Goal: Task Accomplishment & Management: Complete application form

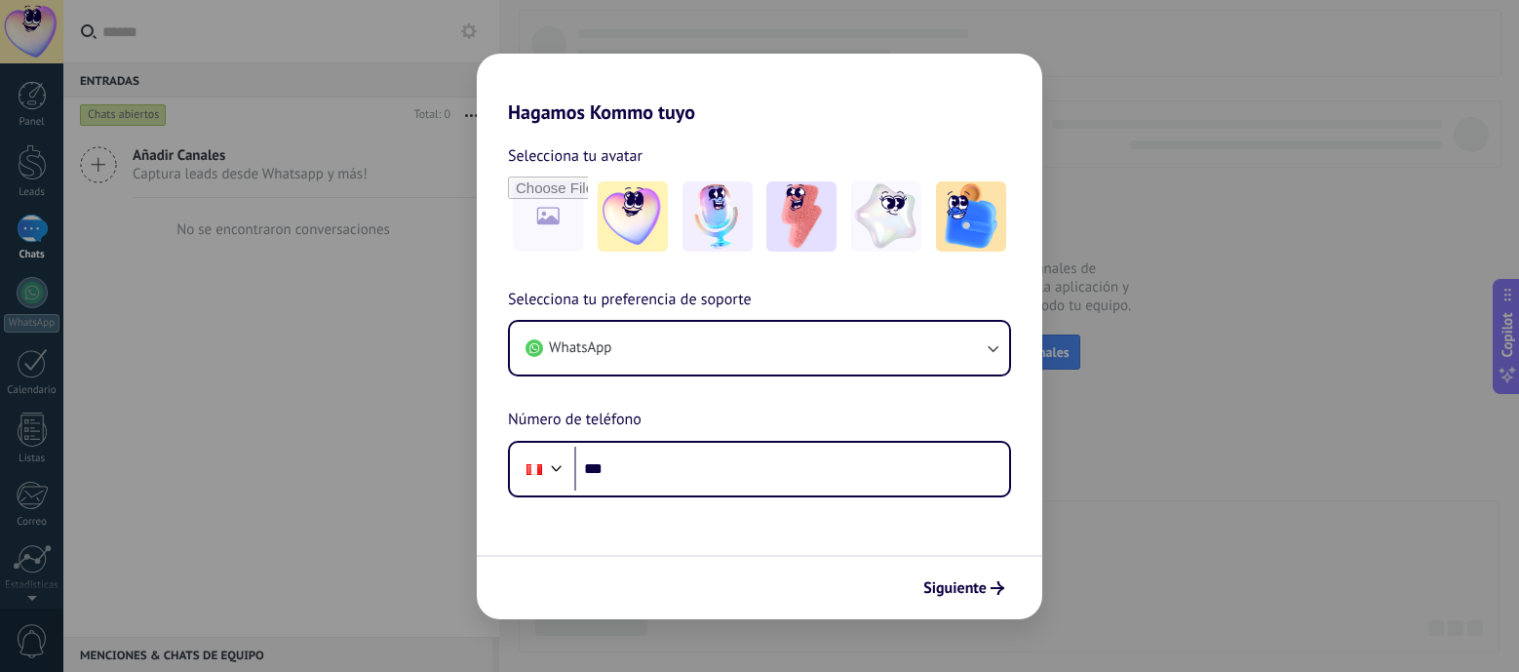
click at [1155, 106] on div "Hagamos Kommo tuyo Selecciona tu avatar Selecciona tu preferencia de soporte Wh…" at bounding box center [759, 336] width 1519 height 672
click at [618, 223] on img at bounding box center [633, 216] width 70 height 70
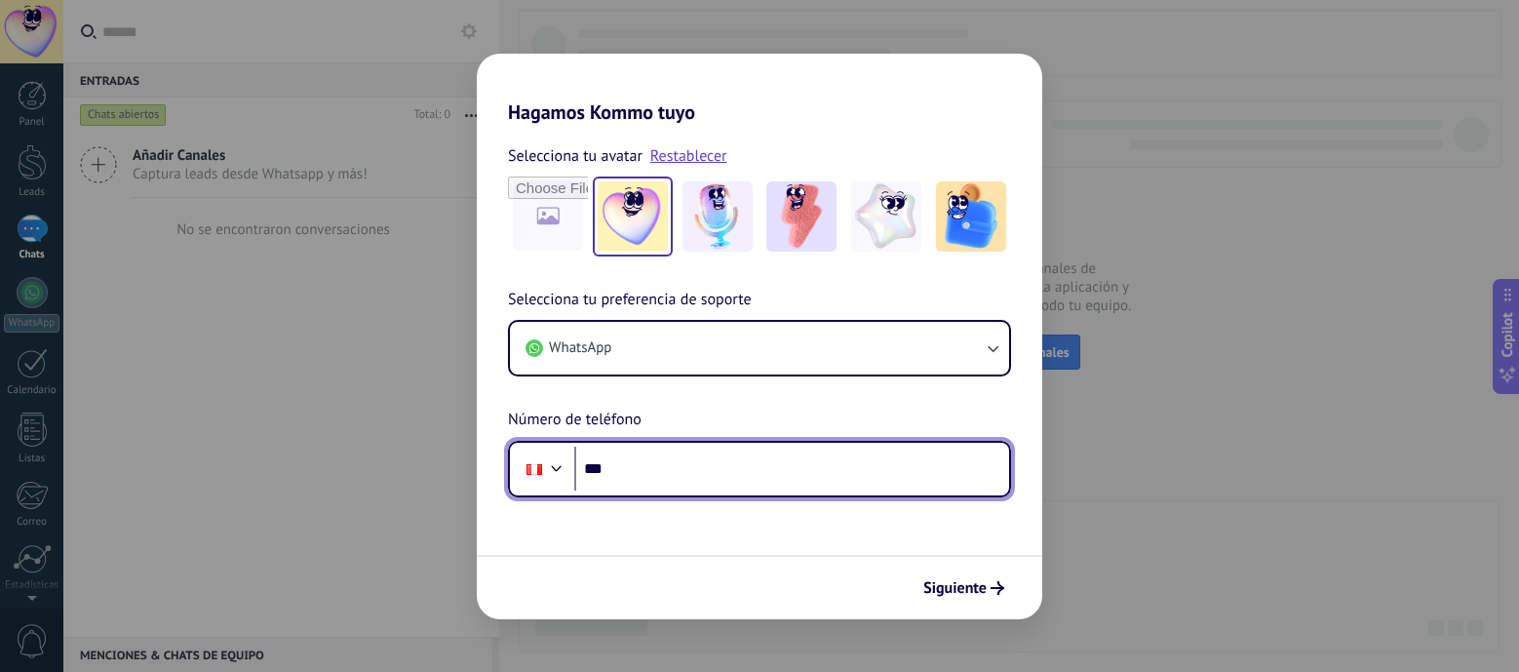
click at [640, 464] on input "***" at bounding box center [791, 469] width 435 height 45
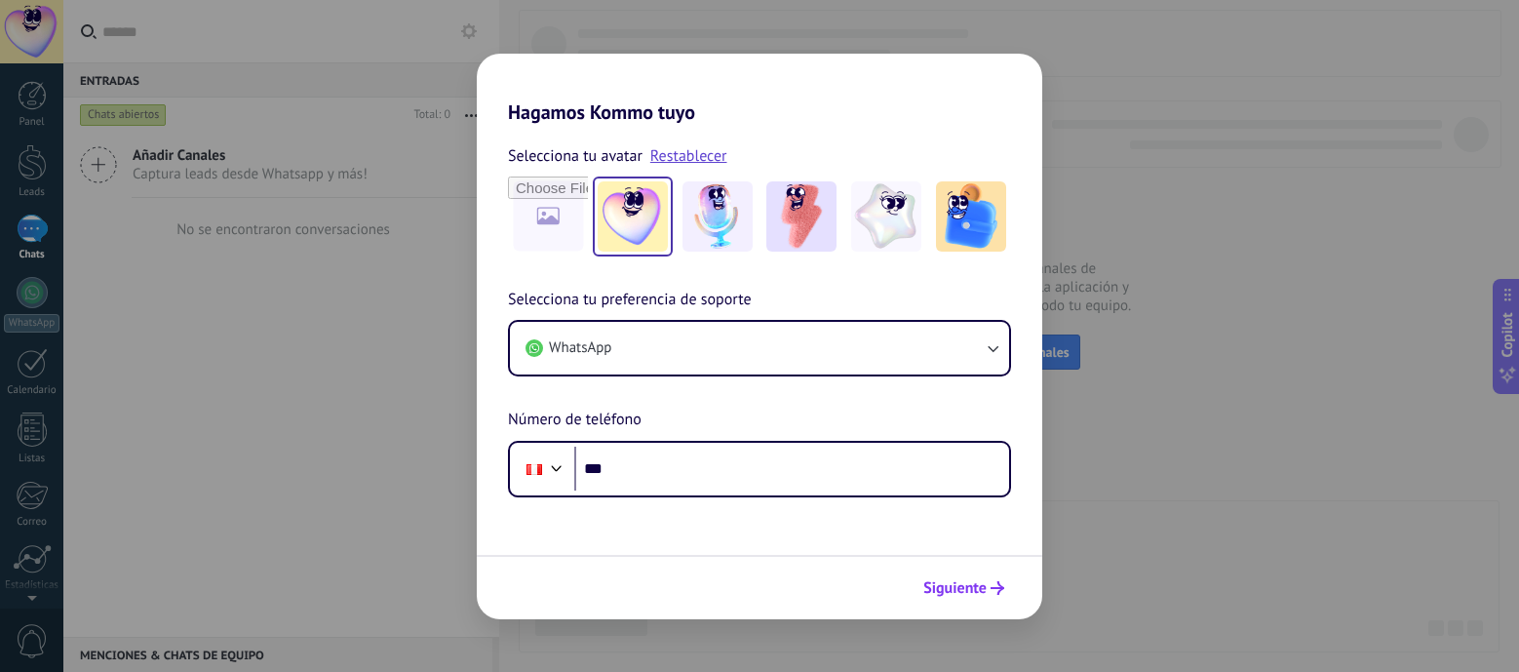
click at [974, 592] on span "Siguiente" at bounding box center [954, 588] width 63 height 14
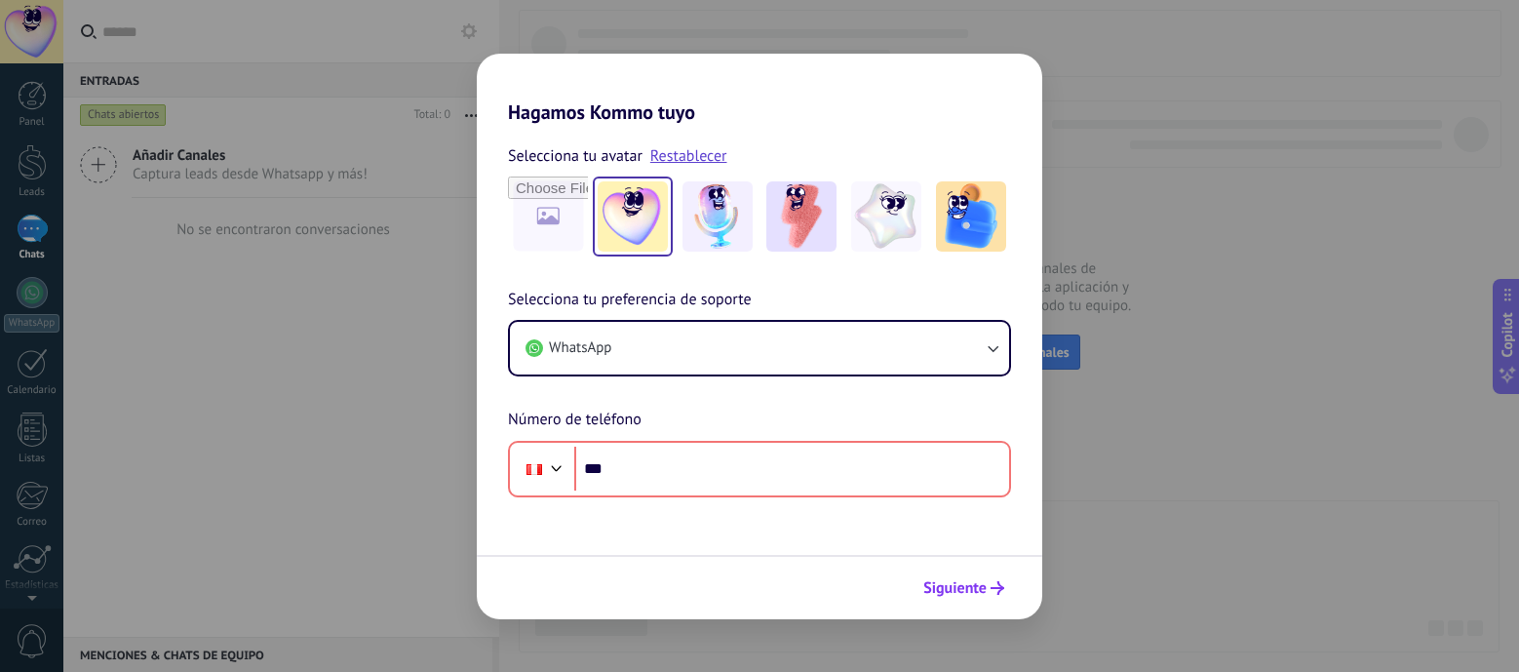
click at [965, 586] on span "Siguiente" at bounding box center [954, 588] width 63 height 14
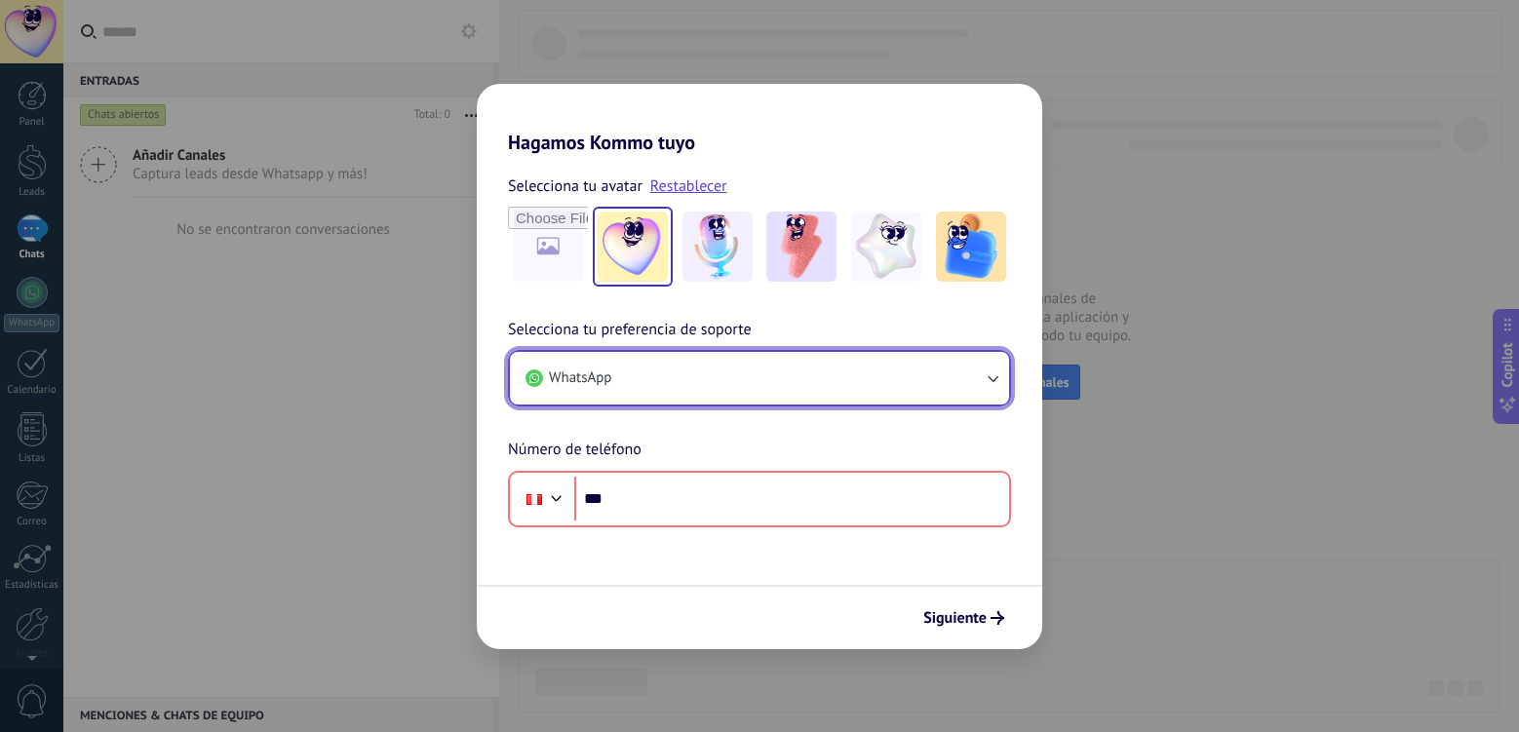
click at [610, 376] on span "WhatsApp" at bounding box center [580, 379] width 62 height 20
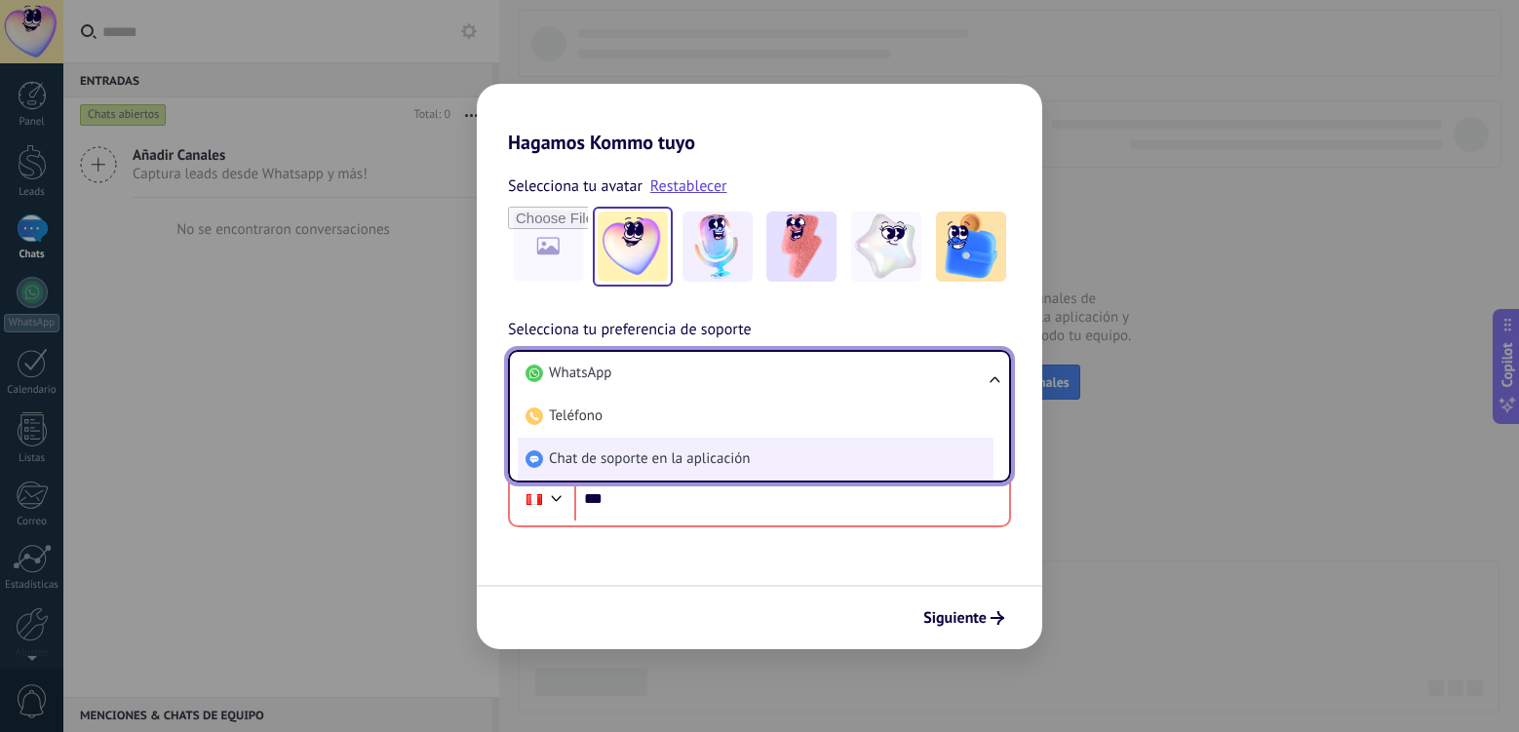
click at [616, 463] on span "Chat de soporte en la aplicación" at bounding box center [649, 459] width 201 height 20
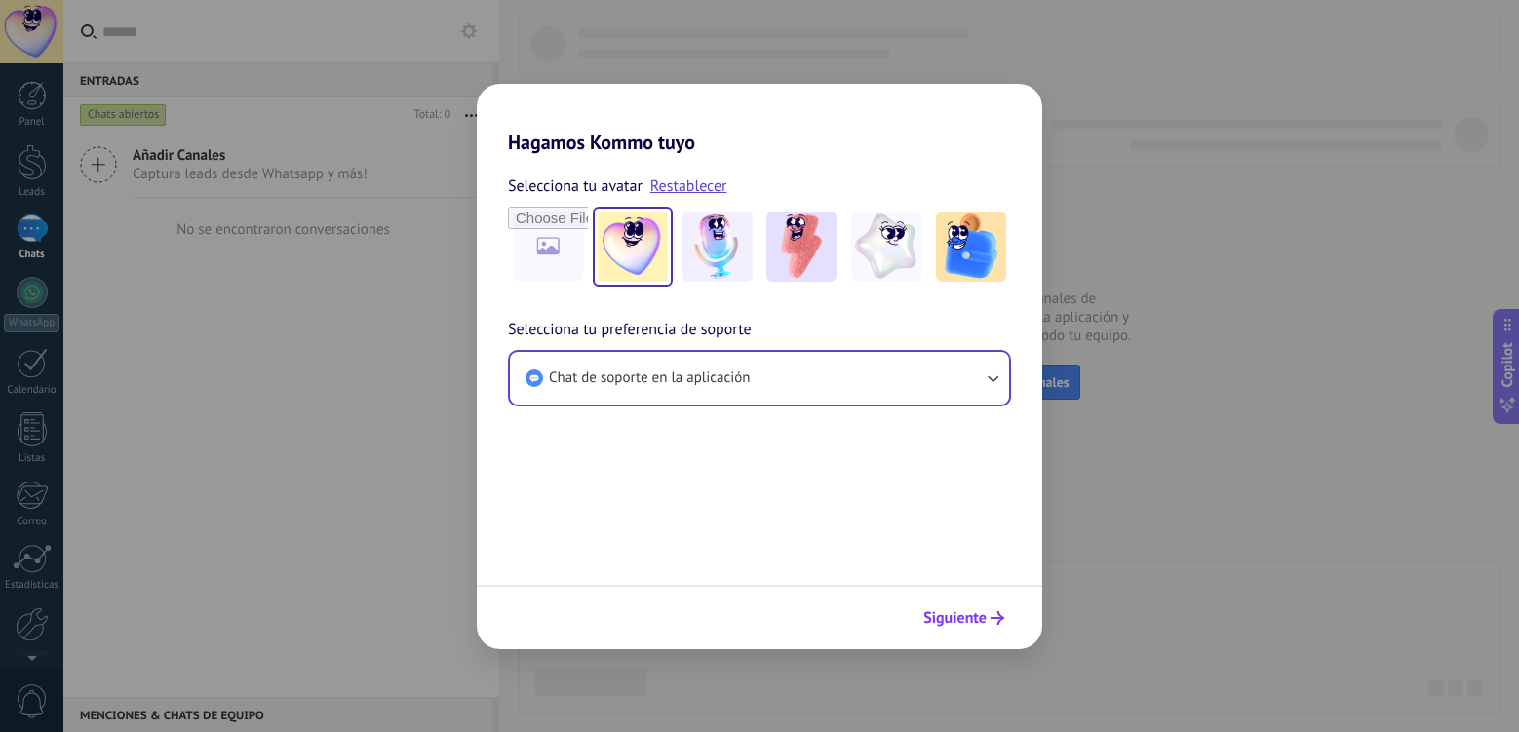
click at [978, 616] on span "Siguiente" at bounding box center [954, 618] width 63 height 14
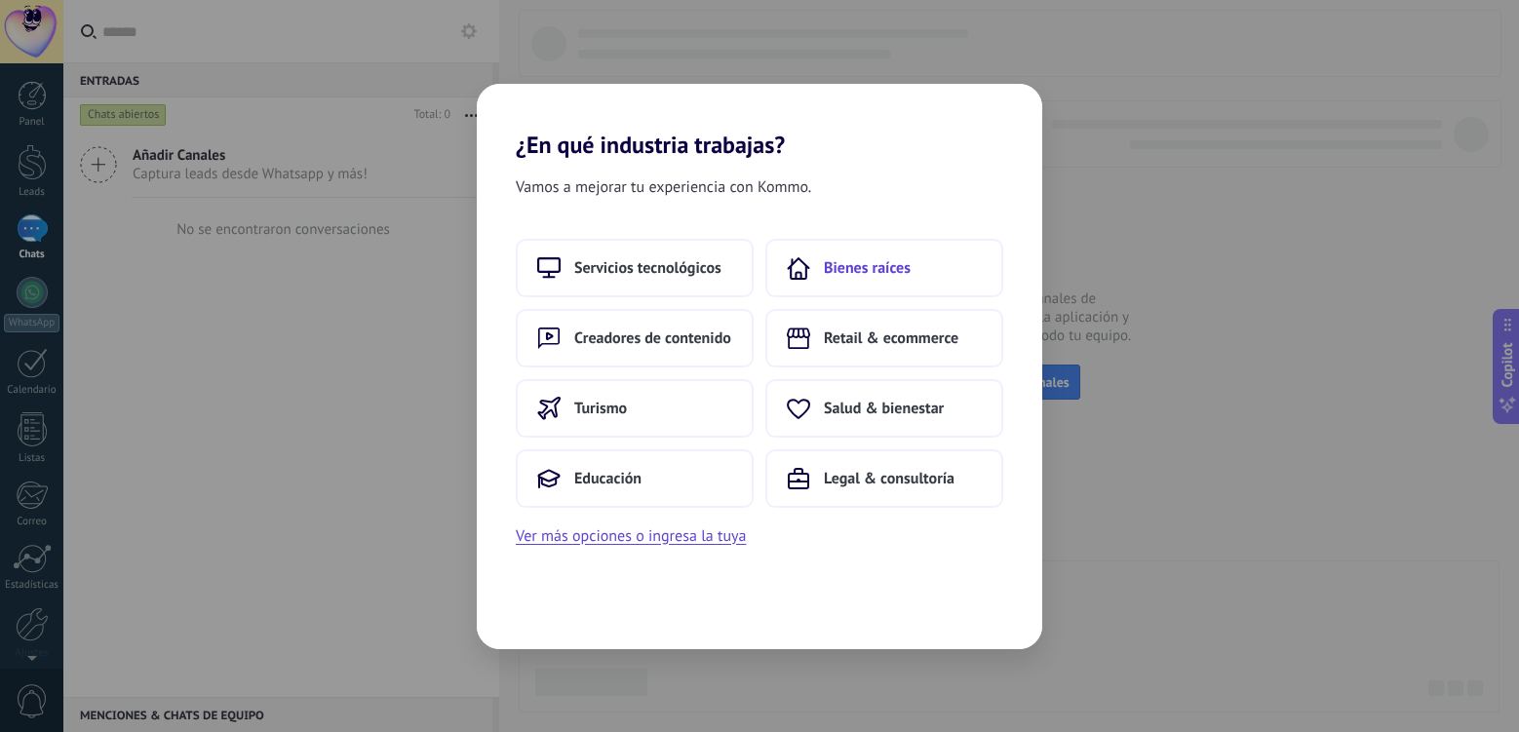
click at [865, 259] on span "Bienes raíces" at bounding box center [867, 268] width 87 height 20
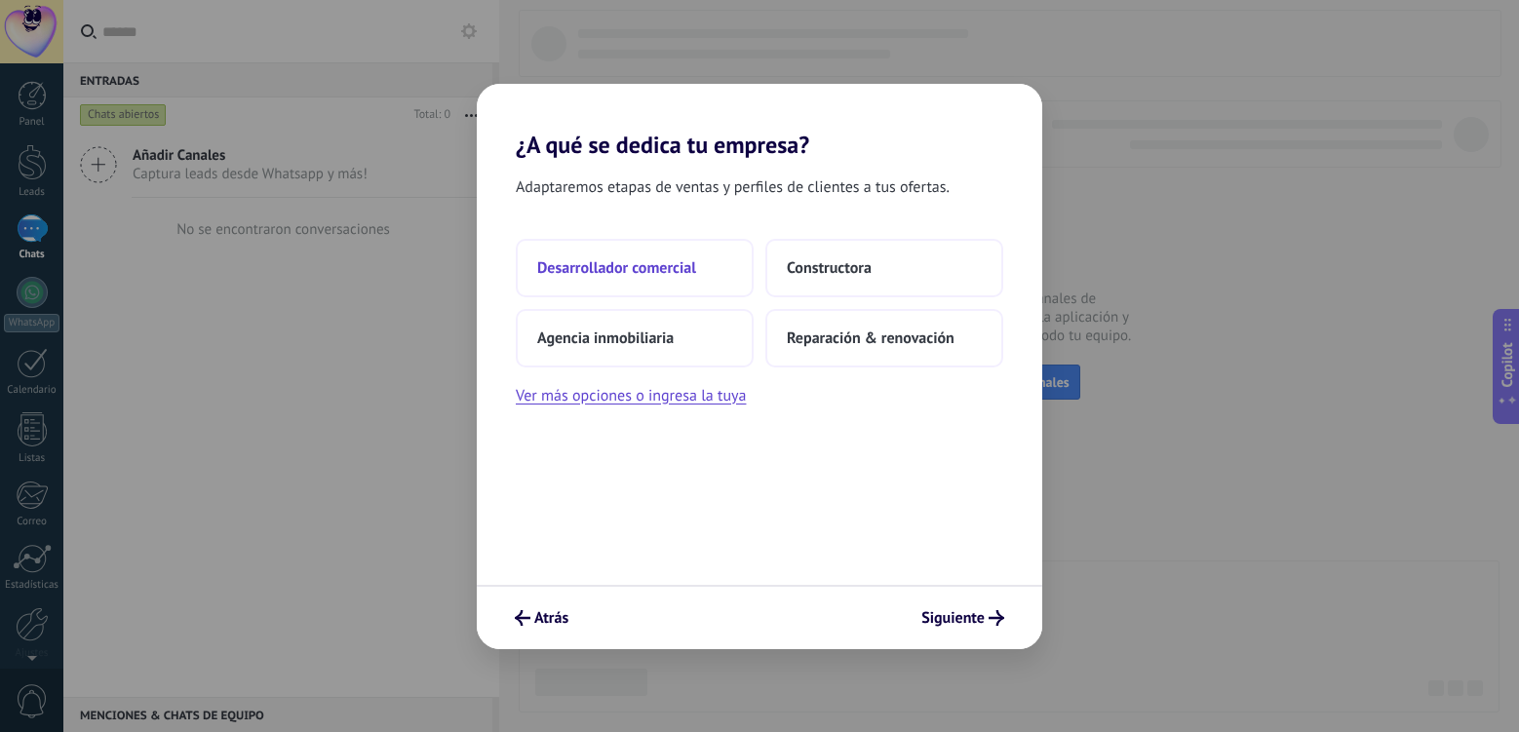
click at [671, 284] on button "Desarrollador comercial" at bounding box center [635, 268] width 238 height 59
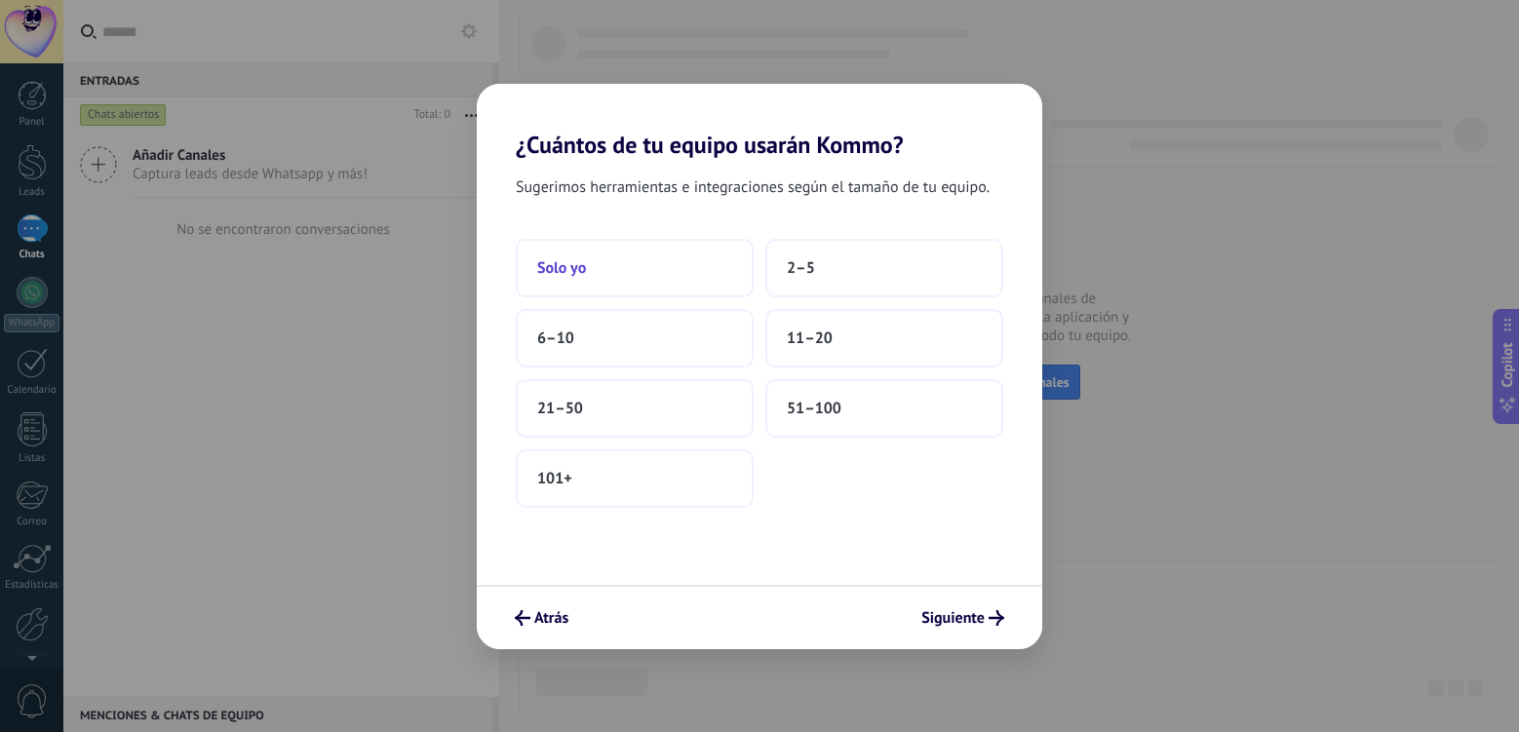
click at [664, 276] on button "Solo yo" at bounding box center [635, 268] width 238 height 59
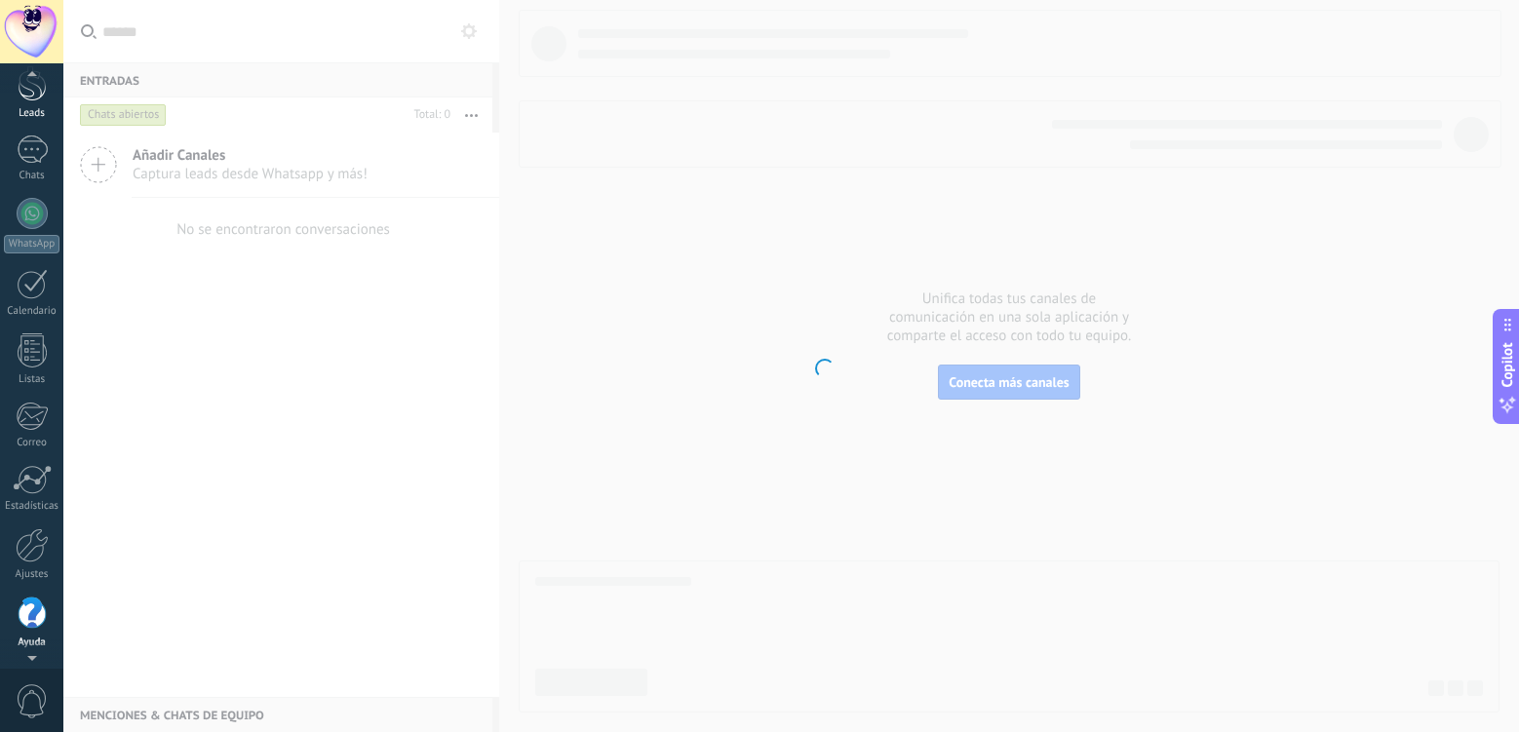
scroll to position [56, 0]
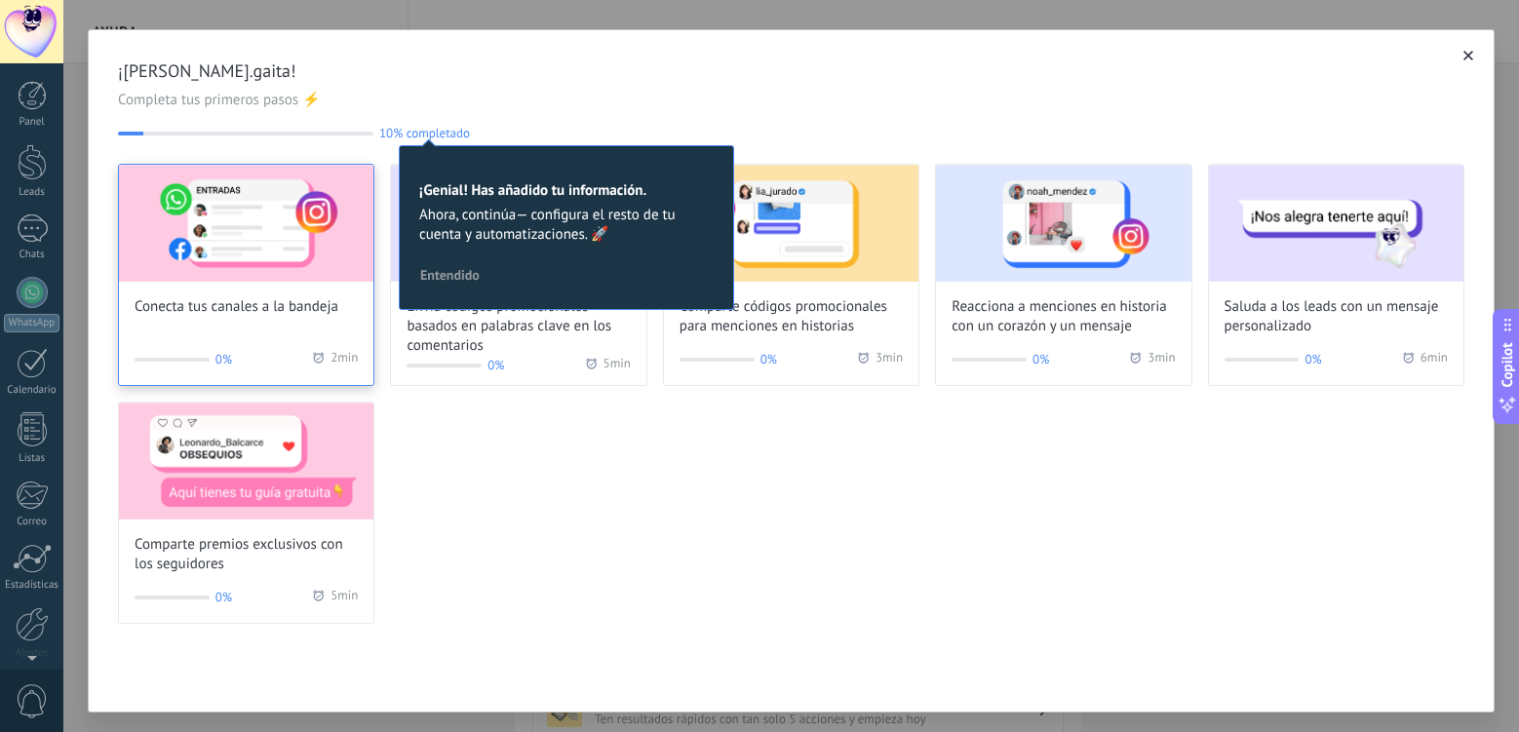
scroll to position [79, 0]
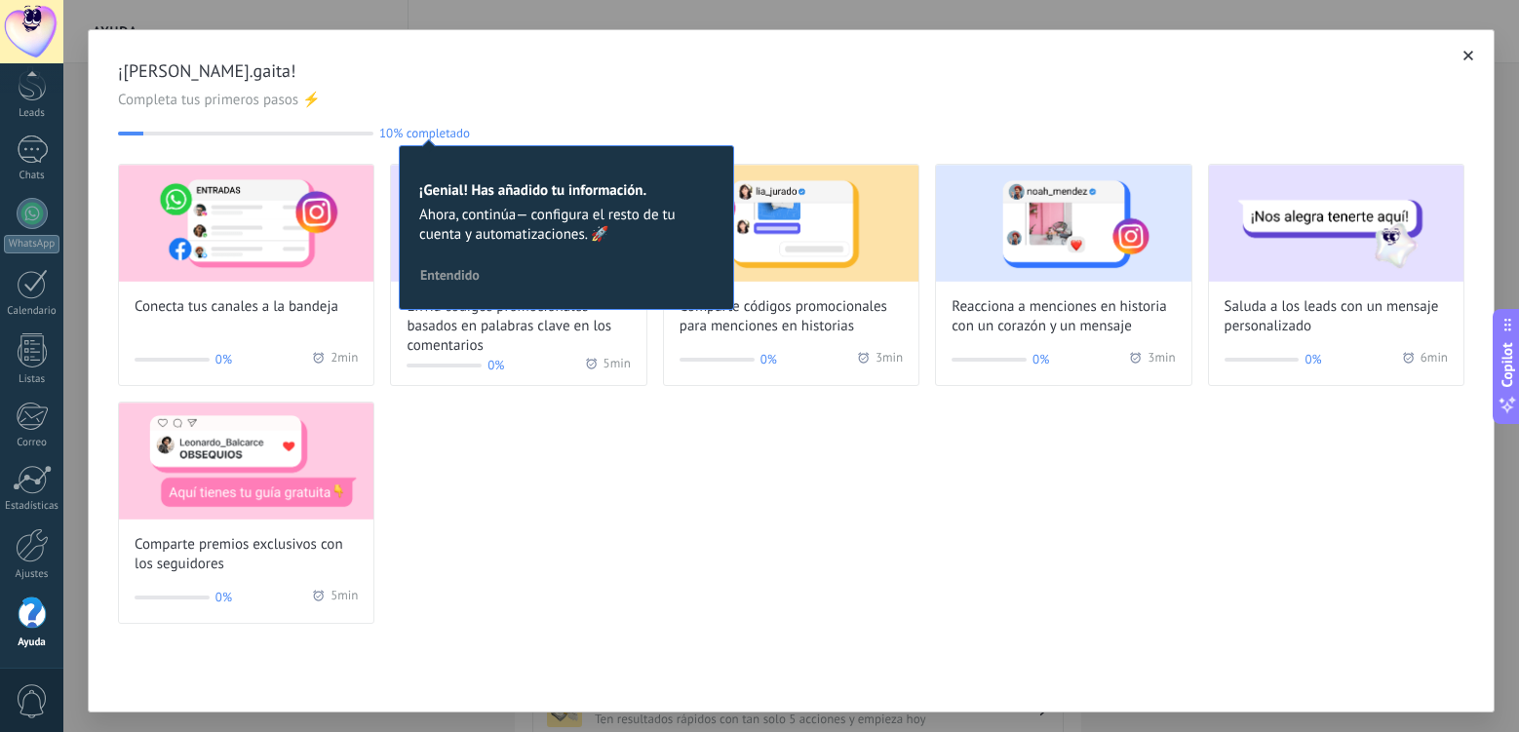
click at [428, 263] on button "Entendido" at bounding box center [449, 274] width 77 height 29
click at [428, 263] on img at bounding box center [518, 223] width 254 height 117
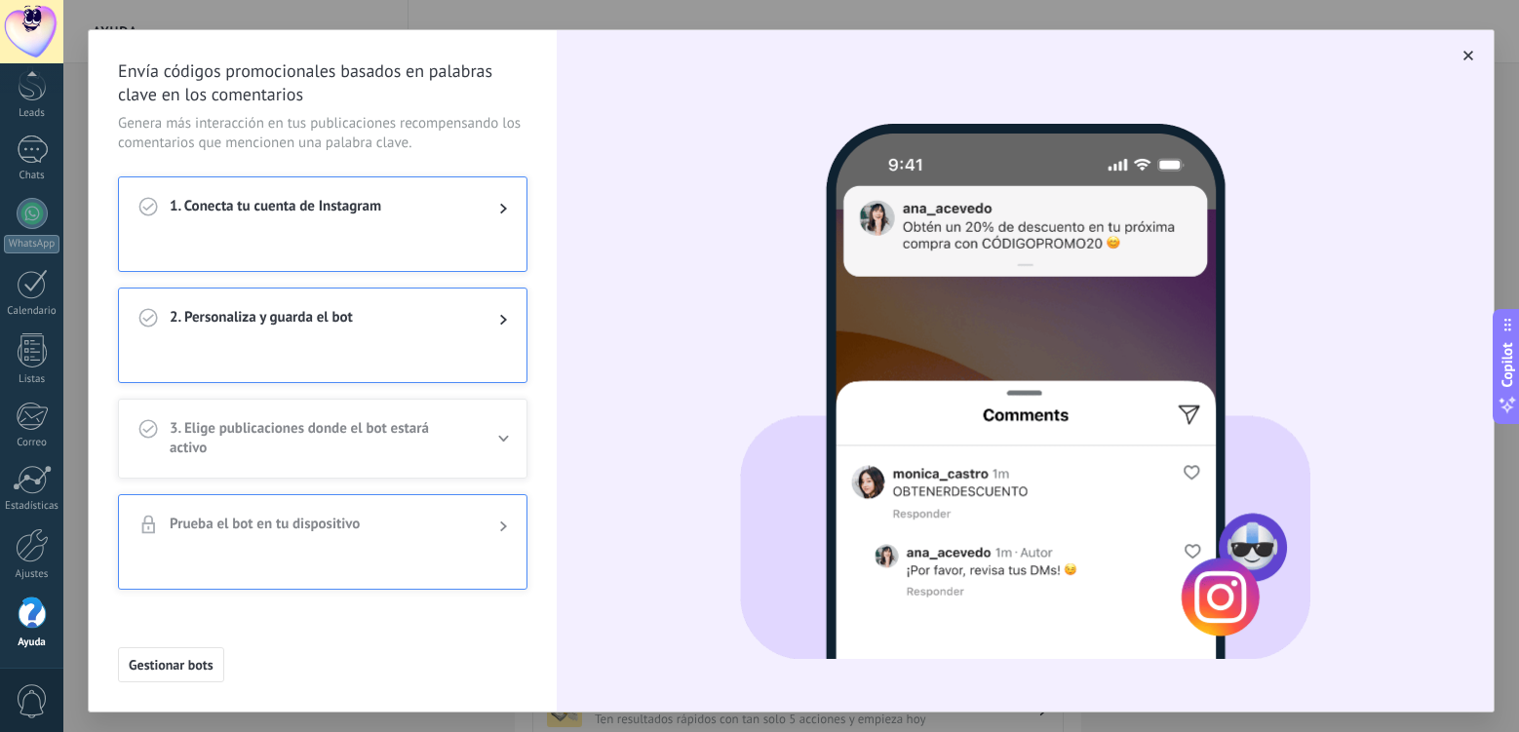
click at [25, 22] on div at bounding box center [31, 31] width 63 height 63
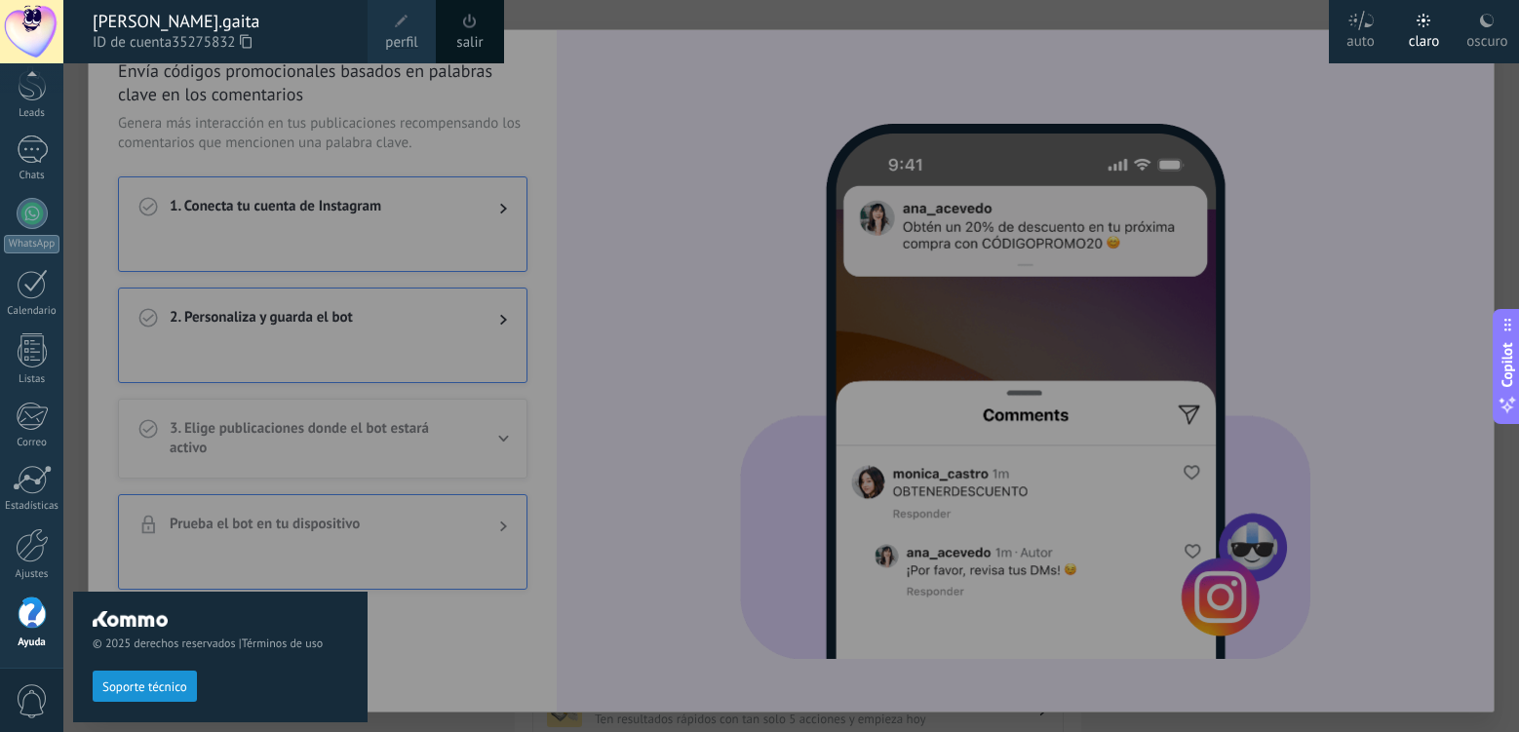
click at [24, 56] on div at bounding box center [31, 31] width 63 height 63
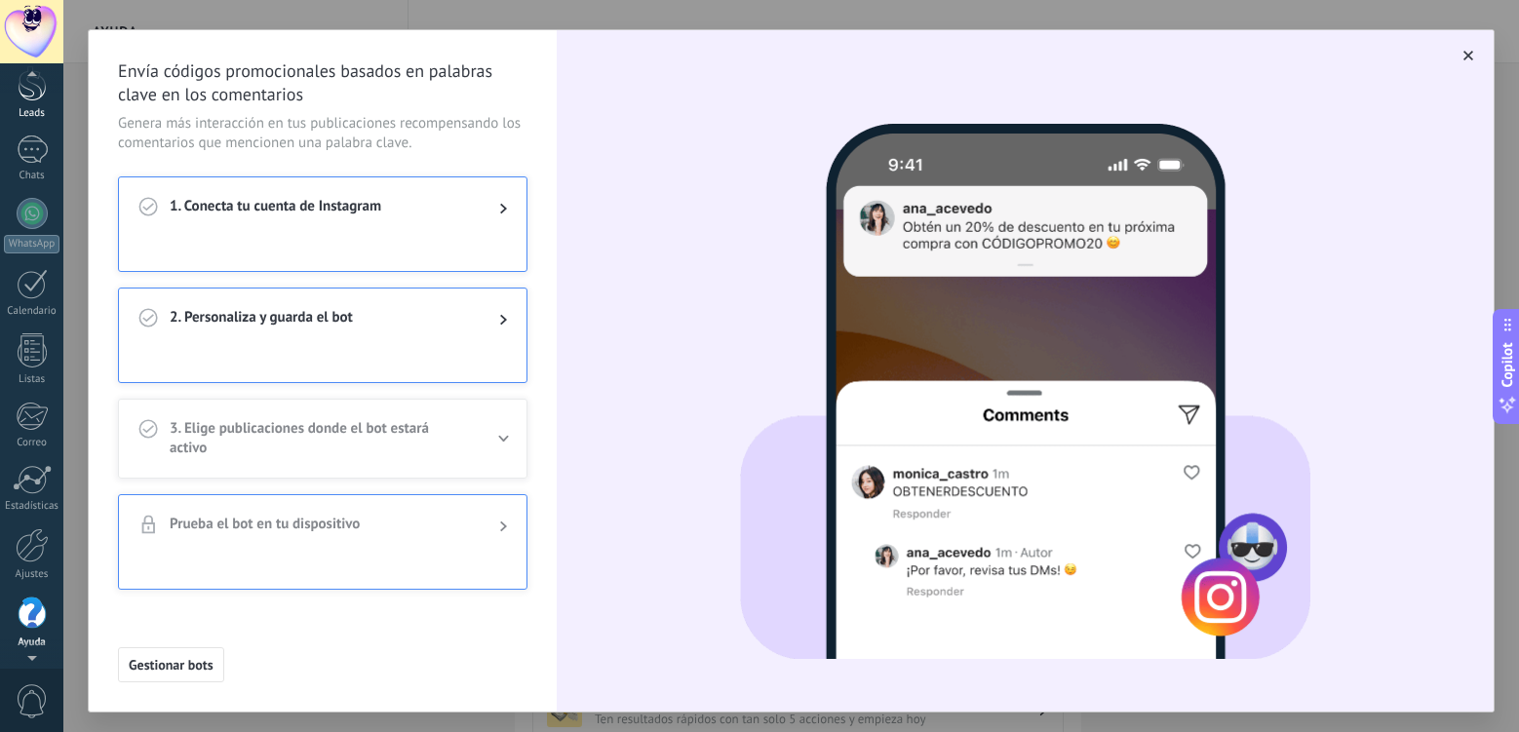
scroll to position [59, 0]
click at [49, 116] on link "Leads" at bounding box center [31, 113] width 63 height 55
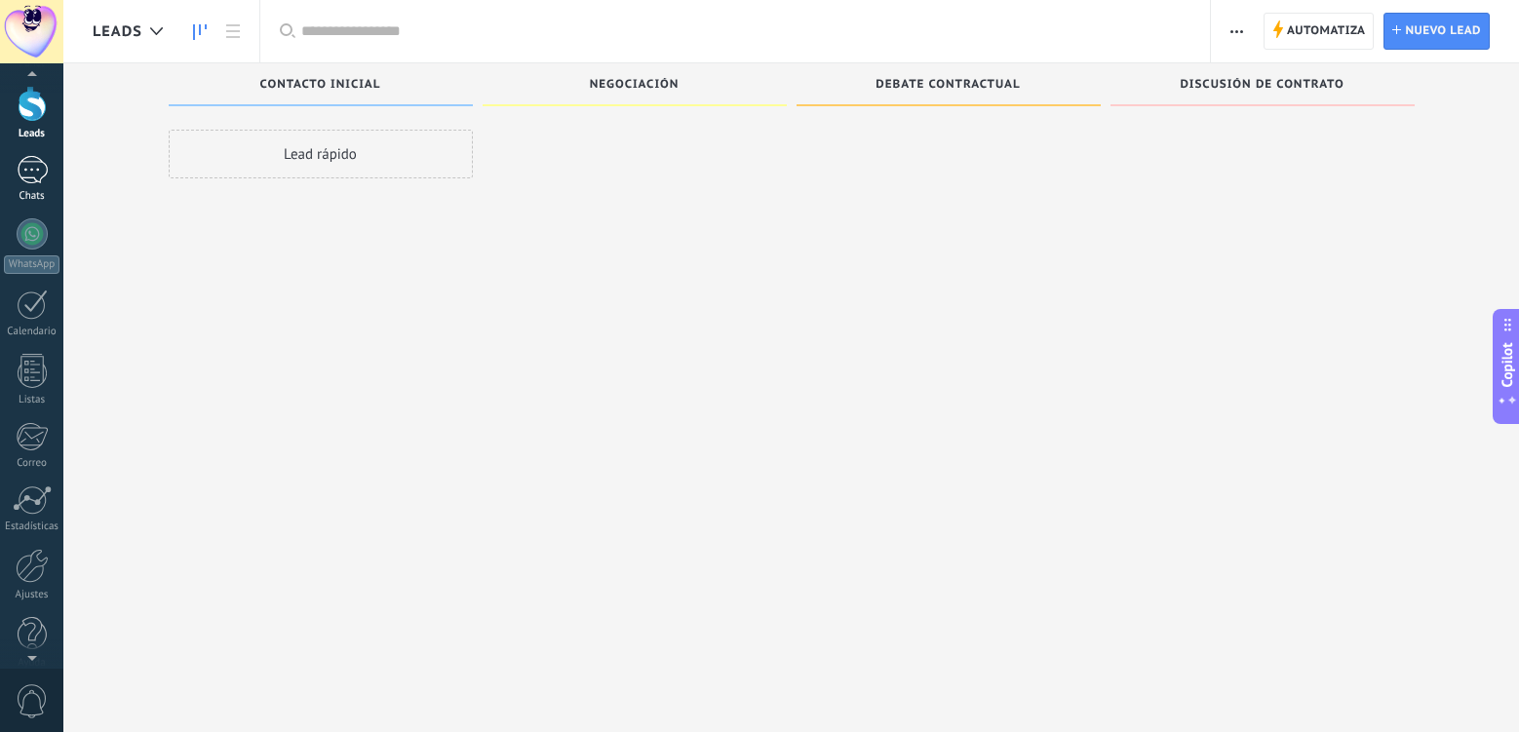
click at [31, 180] on div at bounding box center [32, 170] width 31 height 28
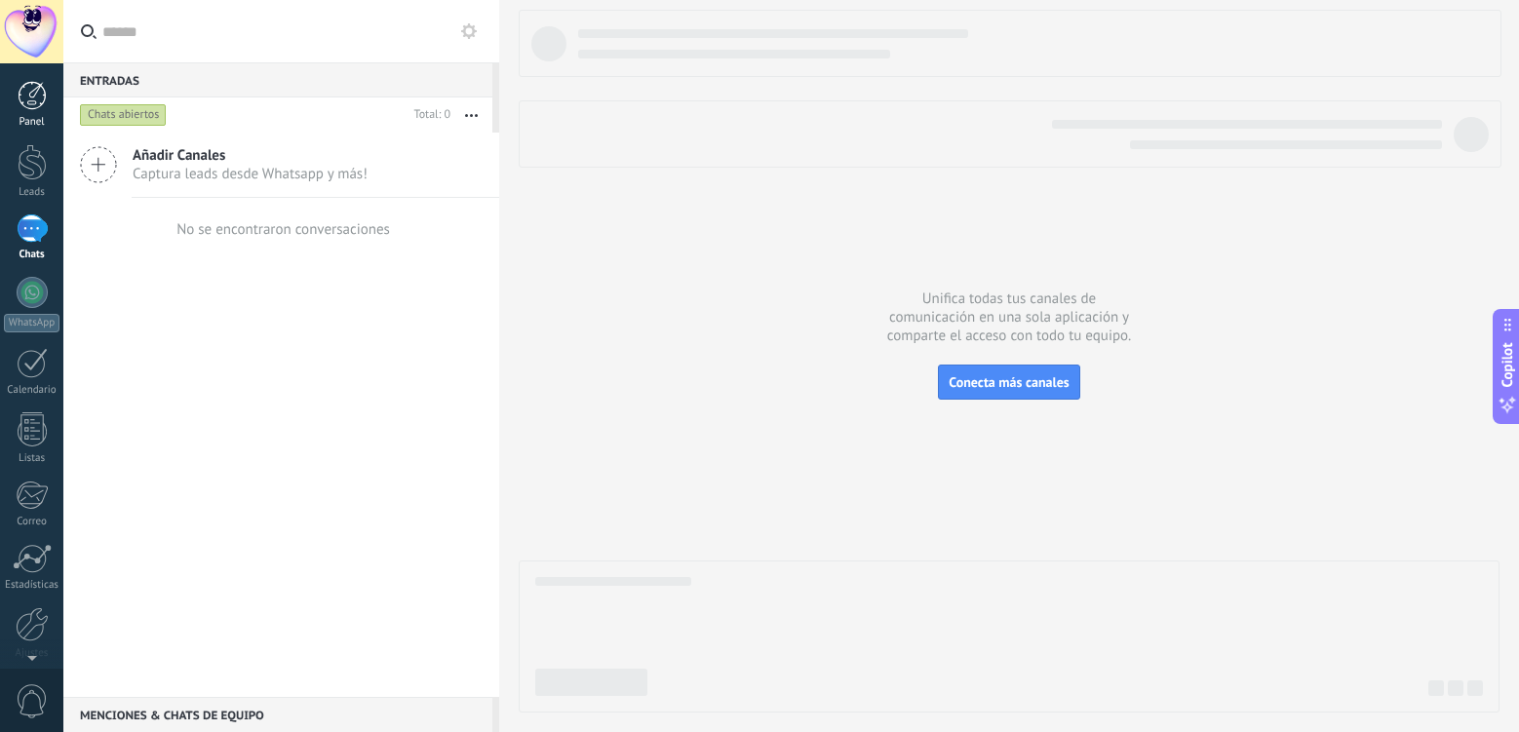
click at [33, 103] on div at bounding box center [32, 95] width 29 height 29
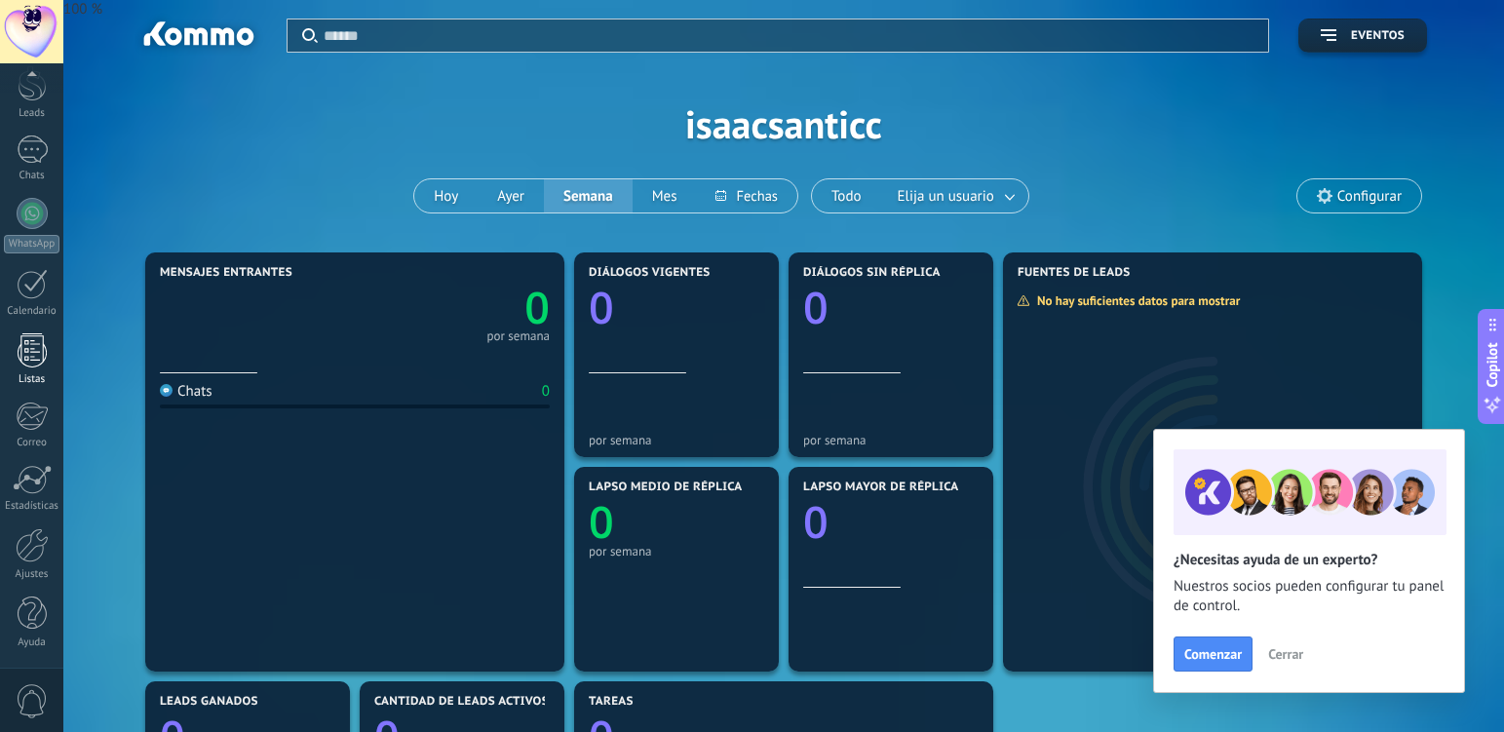
scroll to position [98, 0]
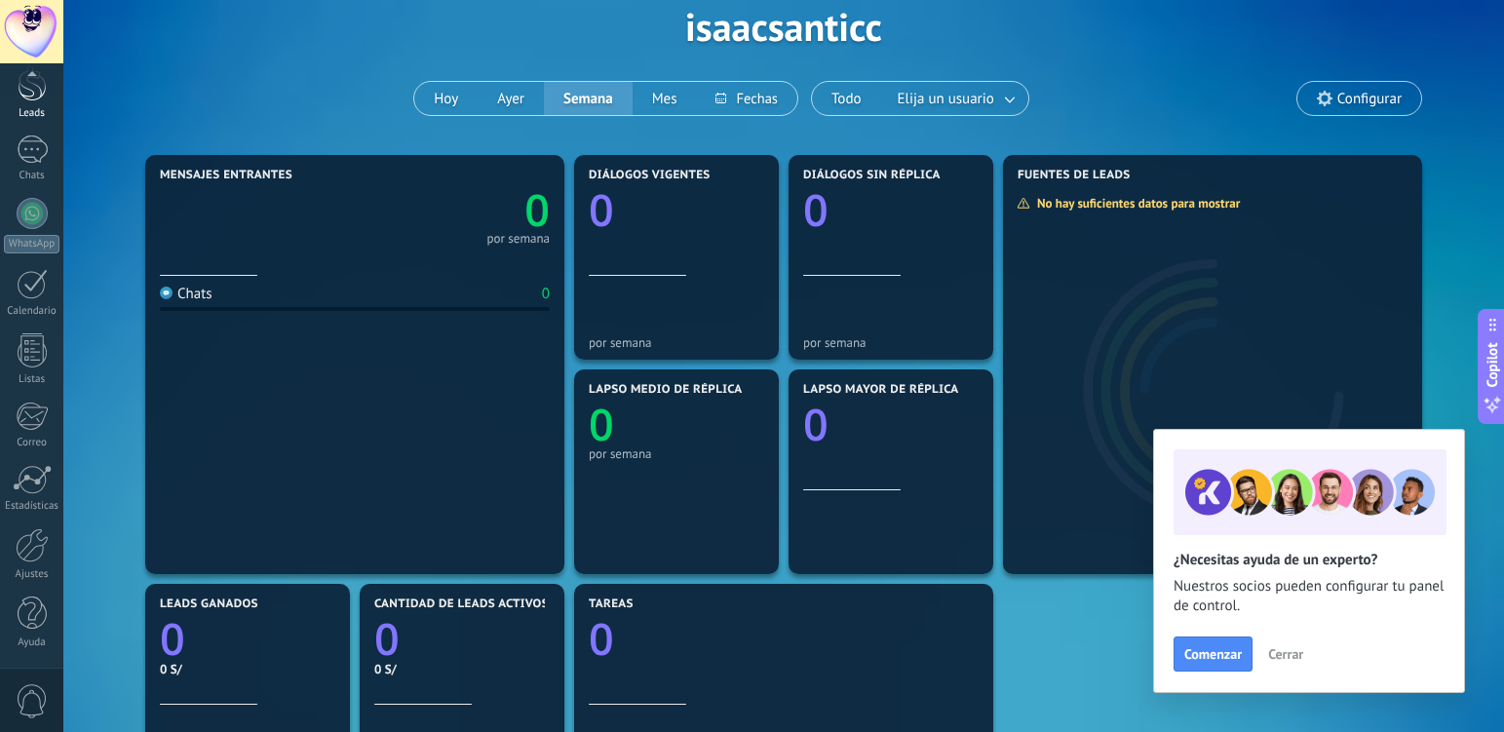
click at [47, 101] on link "Leads" at bounding box center [31, 92] width 63 height 55
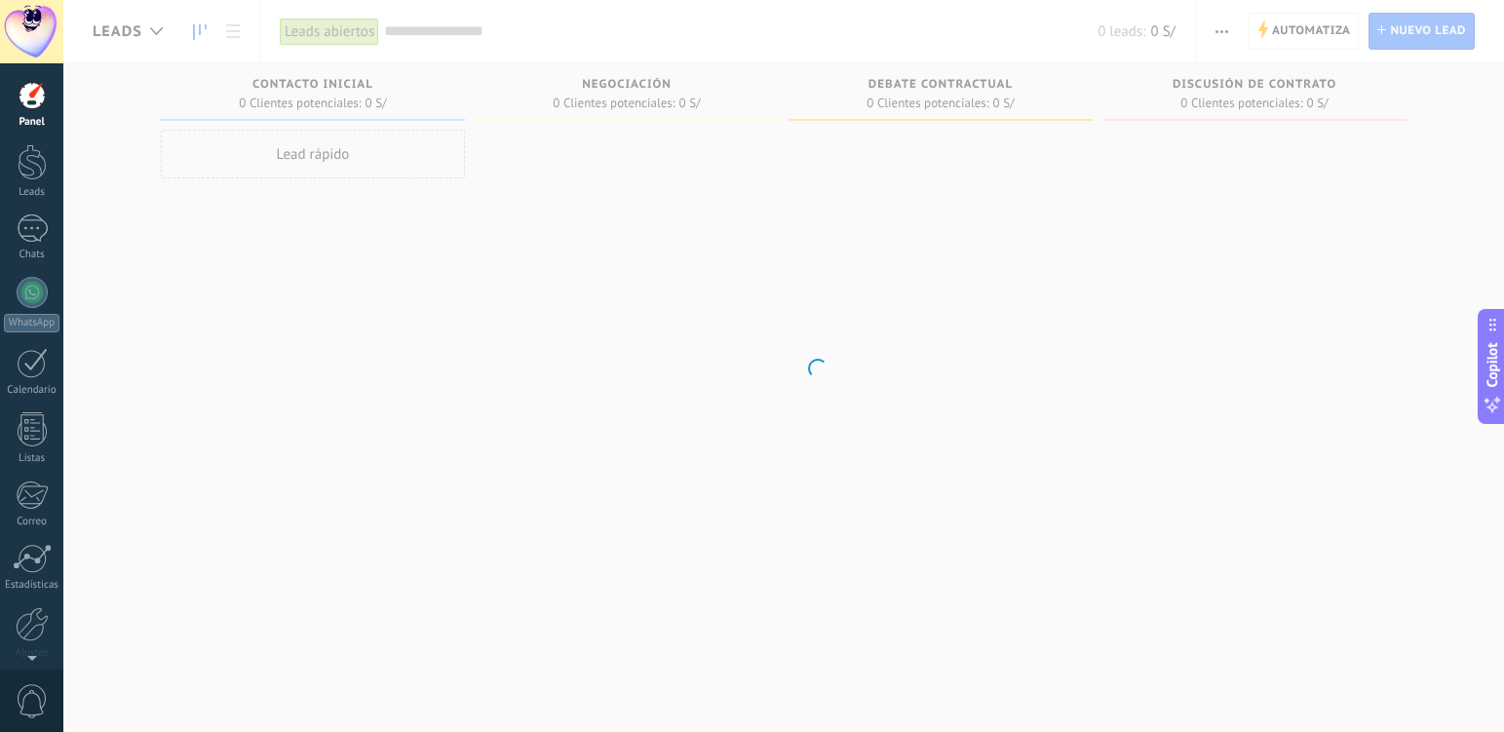
scroll to position [33, 0]
